Goal: Task Accomplishment & Management: Use online tool/utility

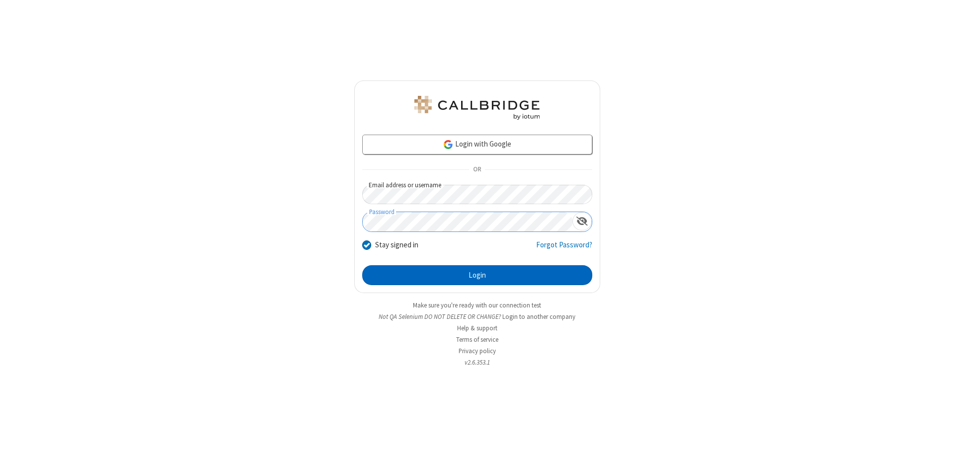
click at [477, 275] on button "Login" at bounding box center [477, 275] width 230 height 20
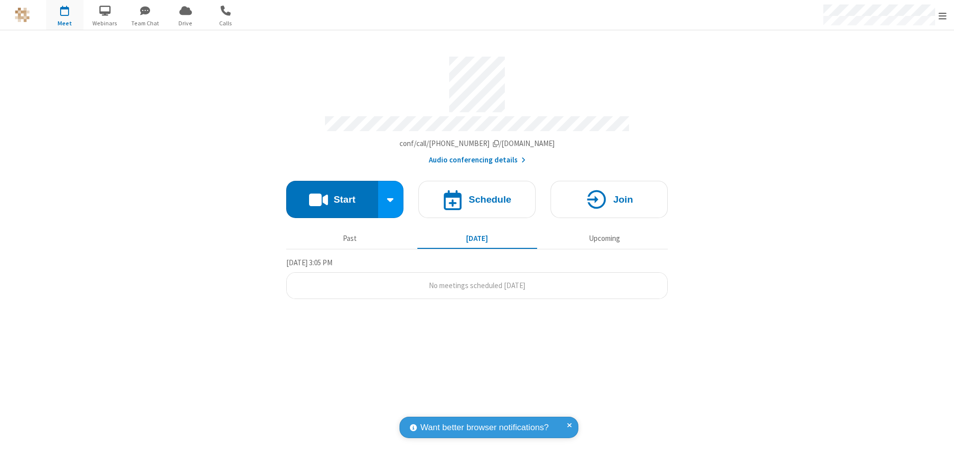
click at [332, 195] on button "Start" at bounding box center [332, 199] width 92 height 37
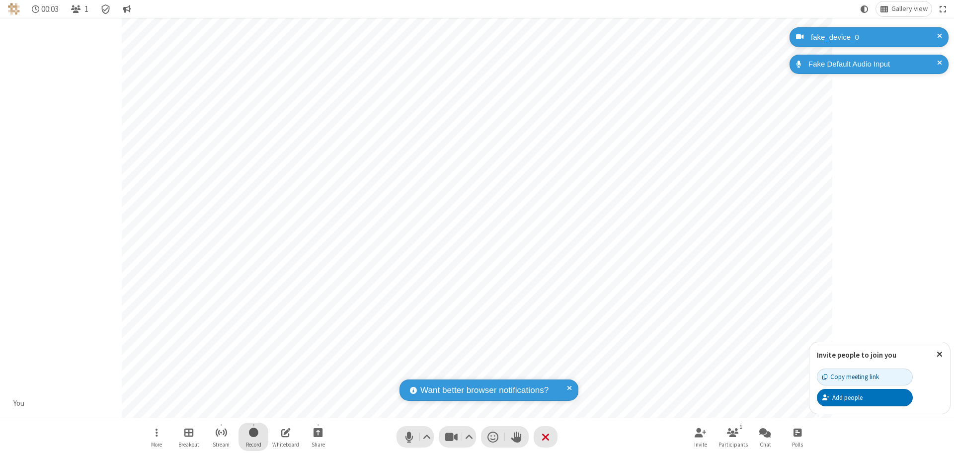
click at [253, 437] on span "Start recording" at bounding box center [253, 432] width 9 height 12
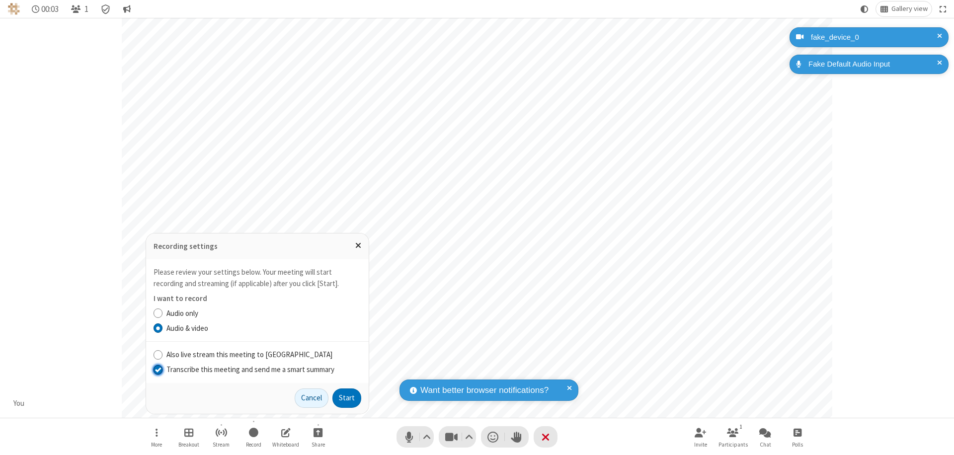
click at [157, 369] on input "Transcribe this meeting and send me a smart summary" at bounding box center [157, 369] width 9 height 10
click at [263, 328] on label "Audio & video" at bounding box center [263, 328] width 195 height 11
click at [163, 328] on input "Audio & video" at bounding box center [157, 328] width 9 height 10
click at [347, 398] on button "Start" at bounding box center [346, 398] width 29 height 20
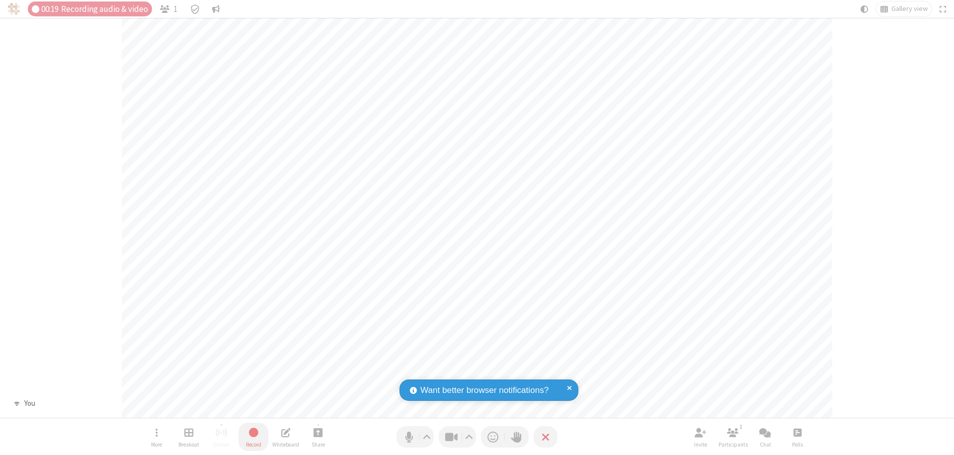
click at [253, 437] on span "Stop recording" at bounding box center [253, 432] width 12 height 13
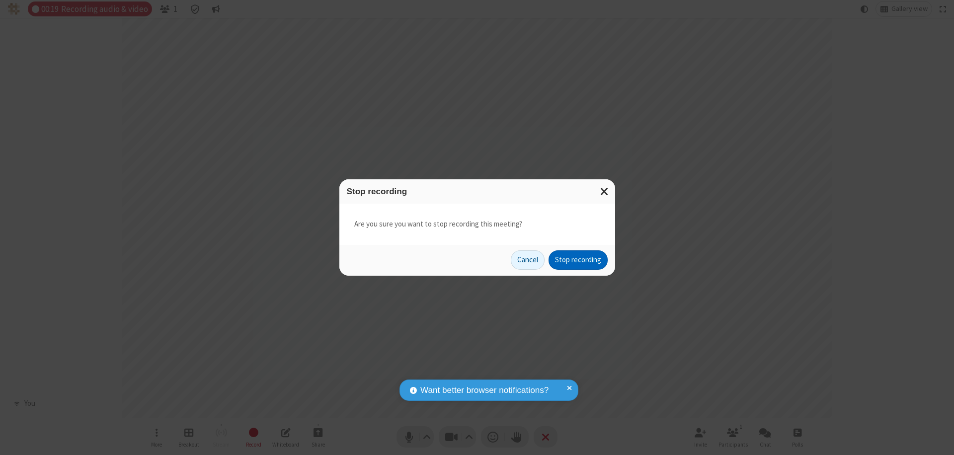
click at [578, 260] on button "Stop recording" at bounding box center [577, 260] width 59 height 20
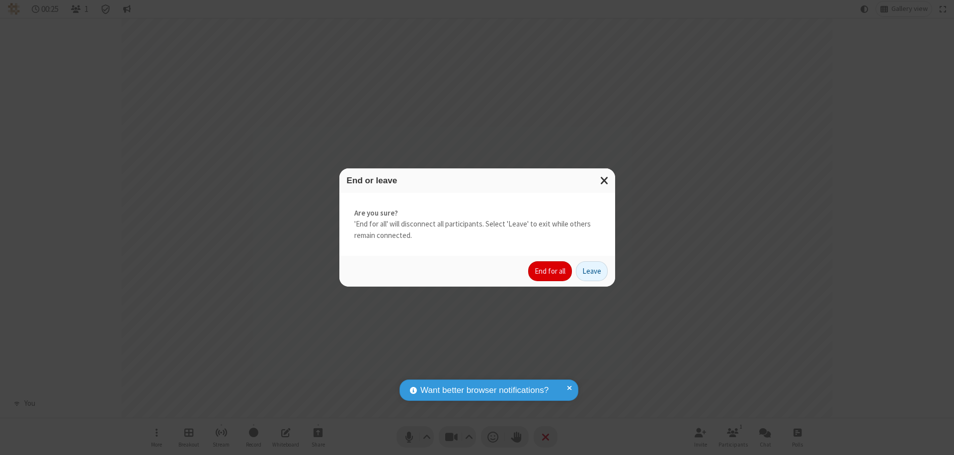
click at [550, 271] on button "End for all" at bounding box center [550, 271] width 44 height 20
